Goal: Transaction & Acquisition: Purchase product/service

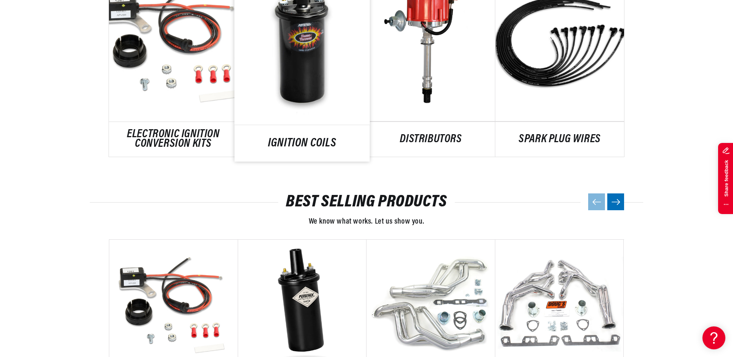
scroll to position [604, 0]
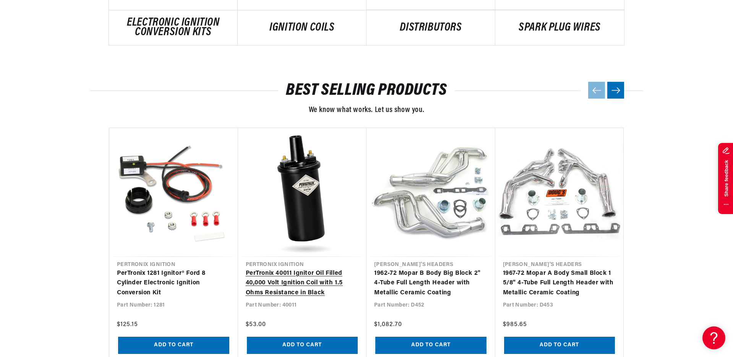
click at [315, 269] on link "PerTronix 40011 Ignitor Oil Filled 40,000 Volt Ignition Coil with 1.5 Ohms Resi…" at bounding box center [303, 283] width 114 height 29
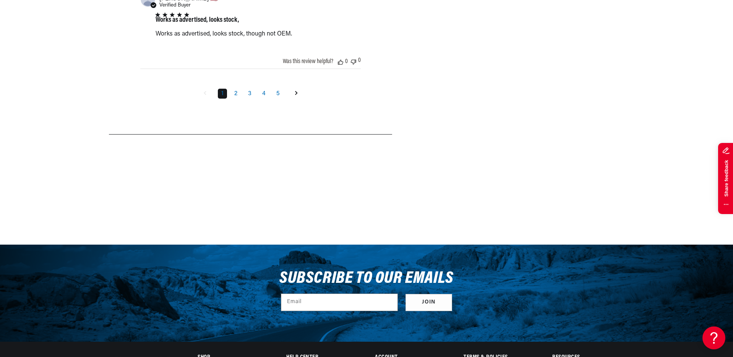
scroll to position [1436, 0]
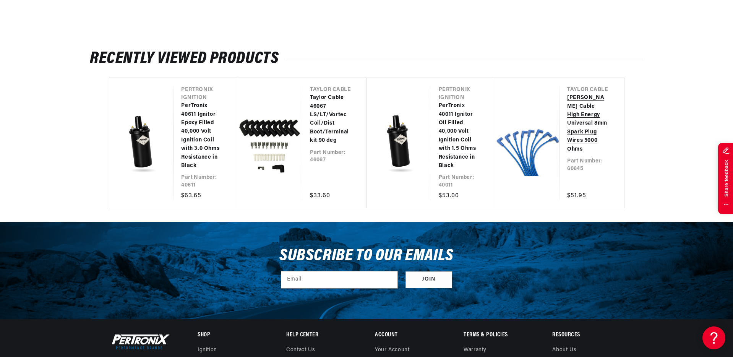
click at [567, 149] on link "[PERSON_NAME] Cable High Energy Universal 8mm Spark Plug Wires 5000 Ohms" at bounding box center [587, 124] width 41 height 60
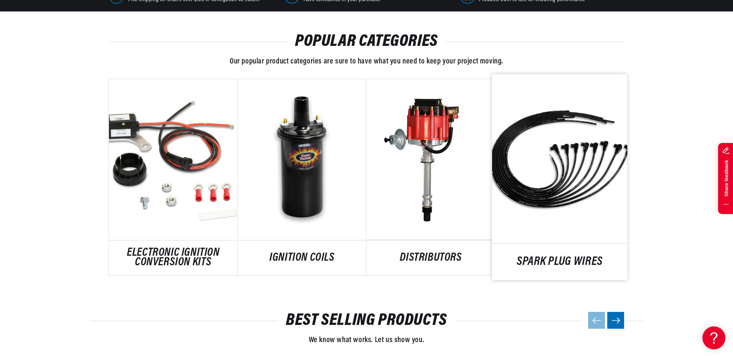
scroll to position [0, 286]
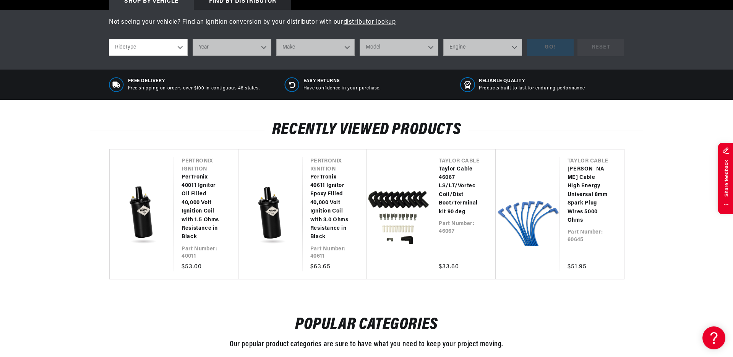
scroll to position [306, 0]
